Goal: Find contact information: Find contact information

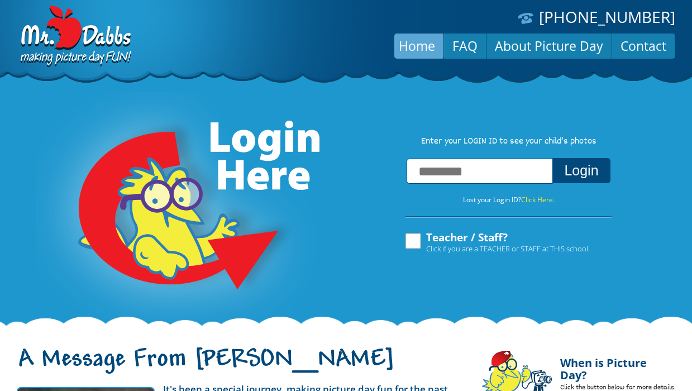
click at [474, 180] on input "text" at bounding box center [479, 171] width 146 height 25
click at [495, 106] on div "**********" at bounding box center [346, 192] width 692 height 273
click at [643, 50] on link "Contact" at bounding box center [643, 45] width 63 height 27
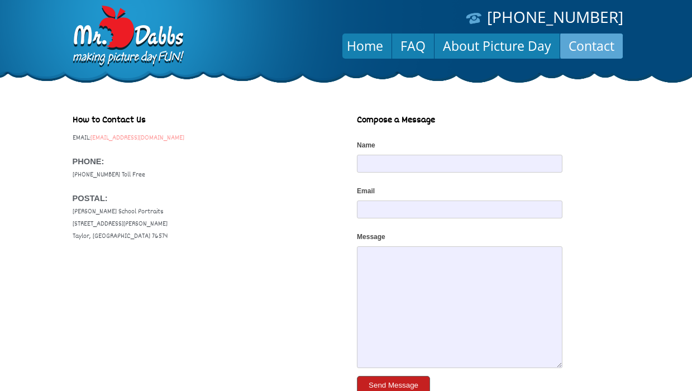
drag, startPoint x: 207, startPoint y: 141, endPoint x: 102, endPoint y: 140, distance: 104.9
click at [102, 140] on p "EMAIL: service@dabbscompany.com PHONE: 1-888-598-4911 Toll Free POSTAL: Dabbs S…" at bounding box center [204, 187] width 262 height 111
copy p "service@dabbscompany.com"
click at [379, 46] on link "Home" at bounding box center [364, 45] width 53 height 27
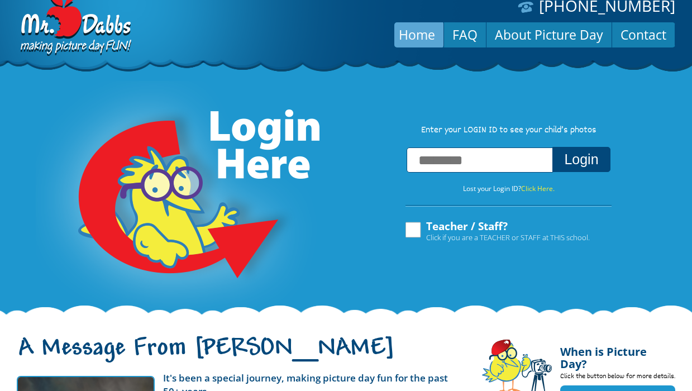
scroll to position [16, 0]
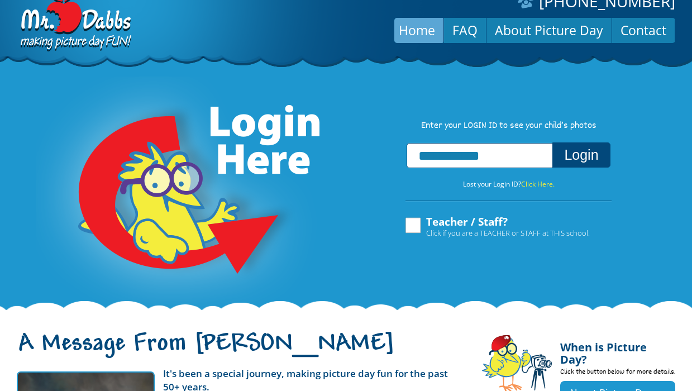
type input "**********"
click at [580, 157] on button "Login" at bounding box center [580, 154] width 57 height 25
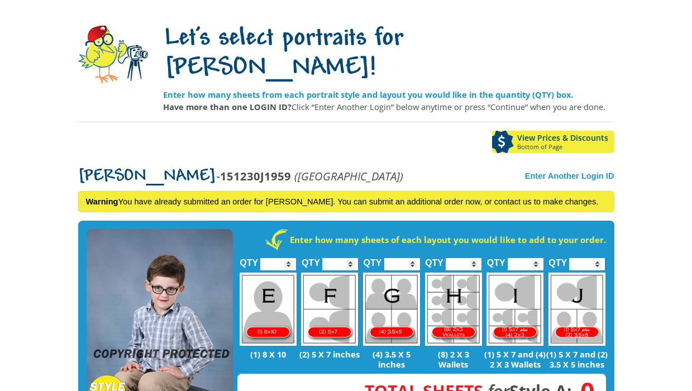
scroll to position [82, 0]
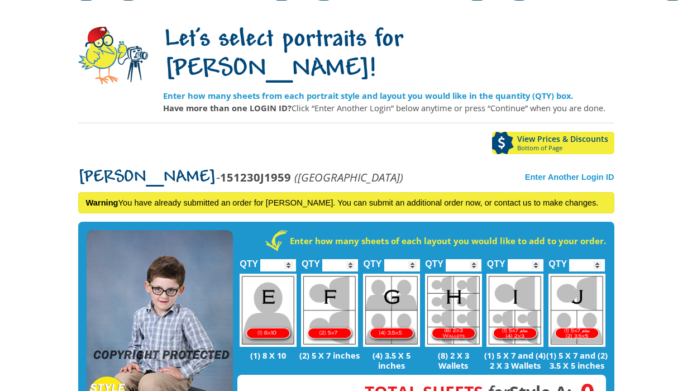
drag, startPoint x: 204, startPoint y: 150, endPoint x: 137, endPoint y: 146, distance: 67.7
click at [136, 171] on p "[PERSON_NAME] - 151230J1959 ([GEOGRAPHIC_DATA])" at bounding box center [240, 177] width 325 height 13
copy p "151230J1959"
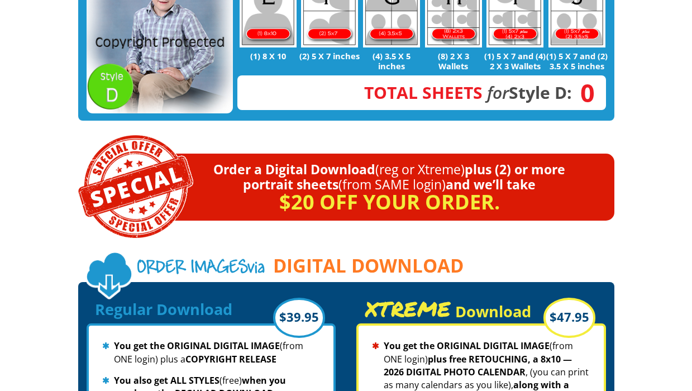
scroll to position [1004, 0]
